Goal: Go to known website: Access a specific website the user already knows

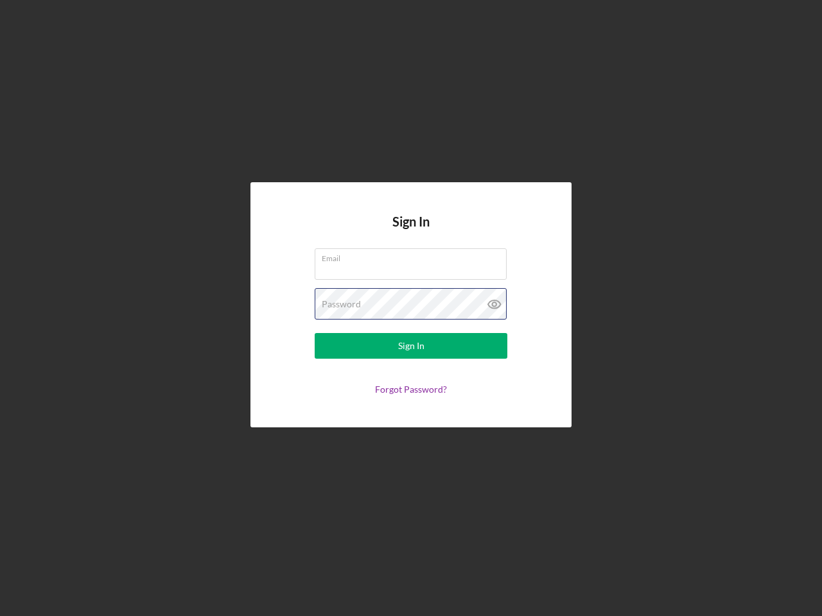
click at [411, 308] on div "Password" at bounding box center [411, 304] width 193 height 32
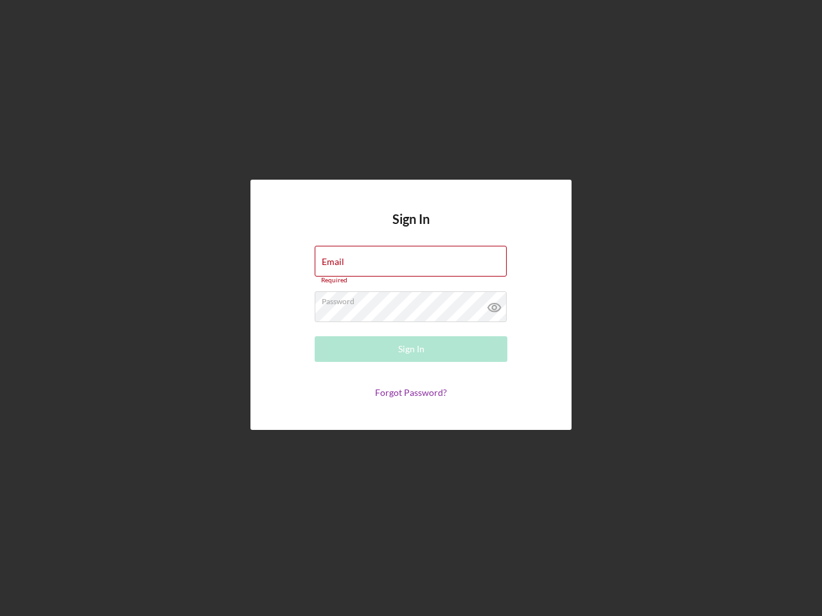
click at [494, 304] on icon at bounding box center [494, 307] width 32 height 32
